Goal: Task Accomplishment & Management: Manage account settings

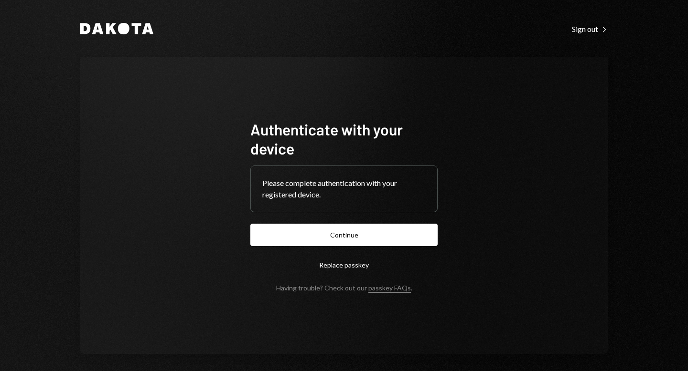
click at [333, 239] on button "Continue" at bounding box center [343, 235] width 187 height 22
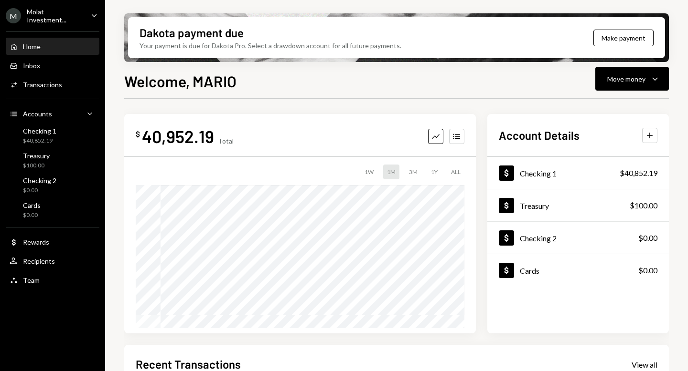
click at [54, 11] on div "Molat Investment..." at bounding box center [55, 16] width 56 height 16
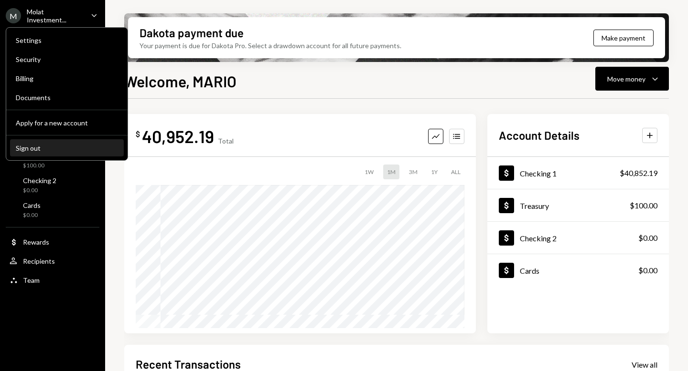
click at [61, 142] on button "Sign out" at bounding box center [67, 148] width 114 height 17
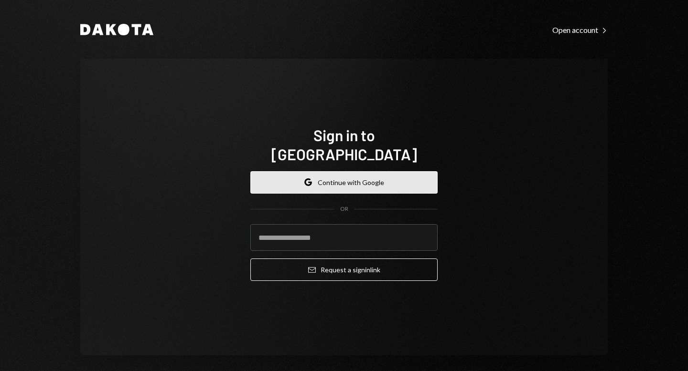
click at [347, 173] on button "Google Continue with Google" at bounding box center [343, 182] width 187 height 22
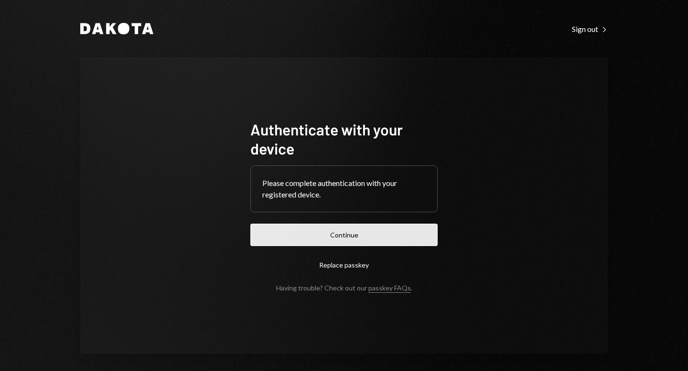
click at [343, 232] on button "Continue" at bounding box center [343, 235] width 187 height 22
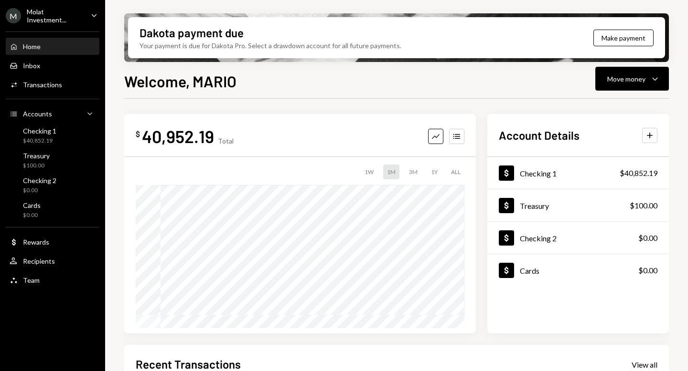
click at [57, 9] on div "M Molat Investment..." at bounding box center [44, 16] width 77 height 16
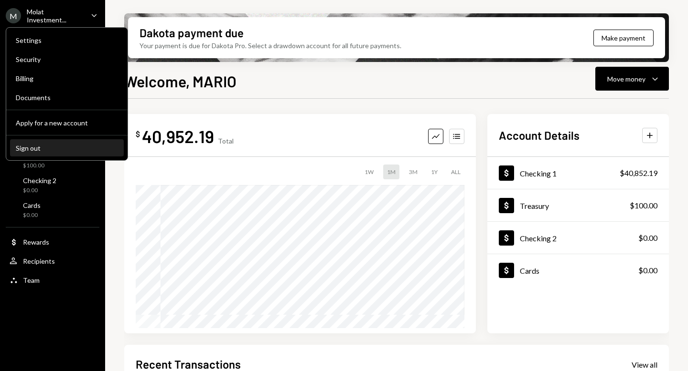
click at [53, 144] on div "Sign out" at bounding box center [67, 148] width 102 height 8
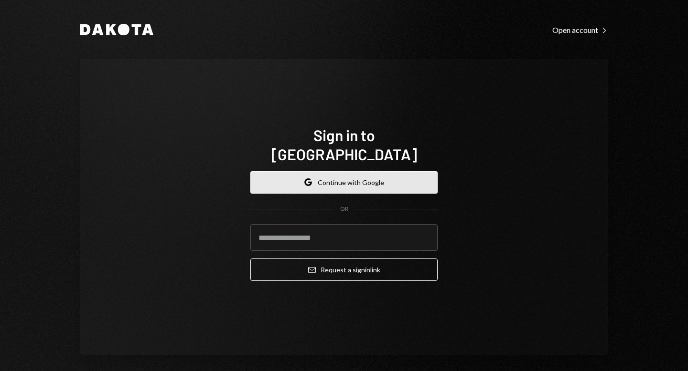
click at [352, 171] on button "Google Continue with Google" at bounding box center [343, 182] width 187 height 22
